Goal: Task Accomplishment & Management: Use online tool/utility

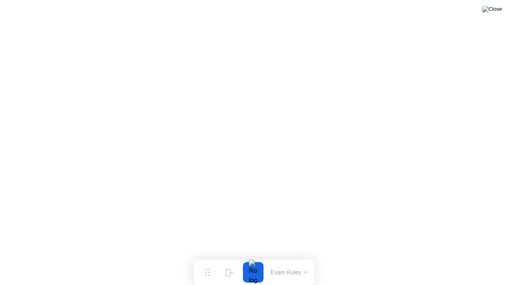
click at [497, 10] on img at bounding box center [492, 9] width 20 height 6
click at [496, 10] on img at bounding box center [492, 9] width 20 height 6
click div "No"
click at [490, 14] on button at bounding box center [492, 9] width 24 height 10
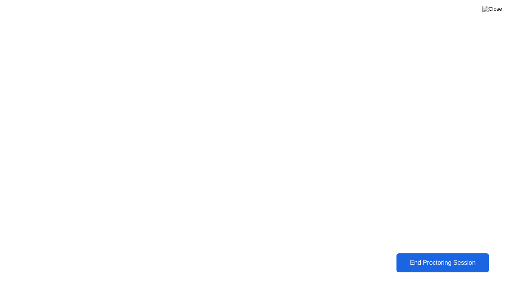
click at [442, 265] on div "End Proctoring Session" at bounding box center [442, 263] width 88 height 7
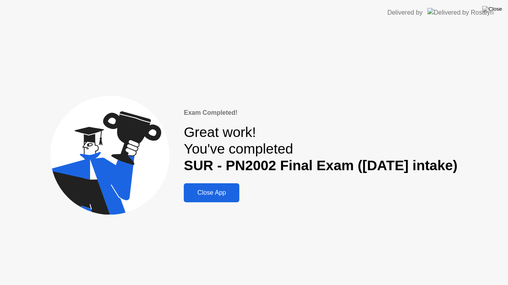
click at [215, 196] on div "Close App" at bounding box center [211, 193] width 51 height 7
